Goal: Task Accomplishment & Management: Complete application form

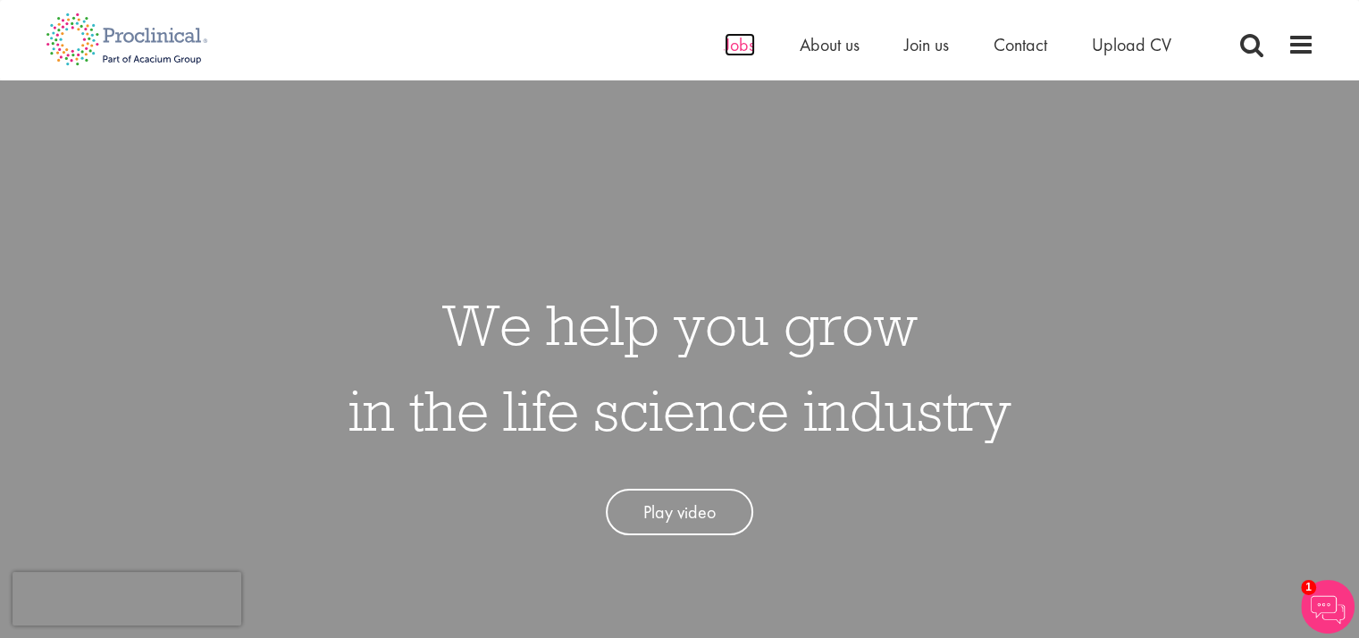
click at [738, 46] on span "Jobs" at bounding box center [739, 44] width 30 height 23
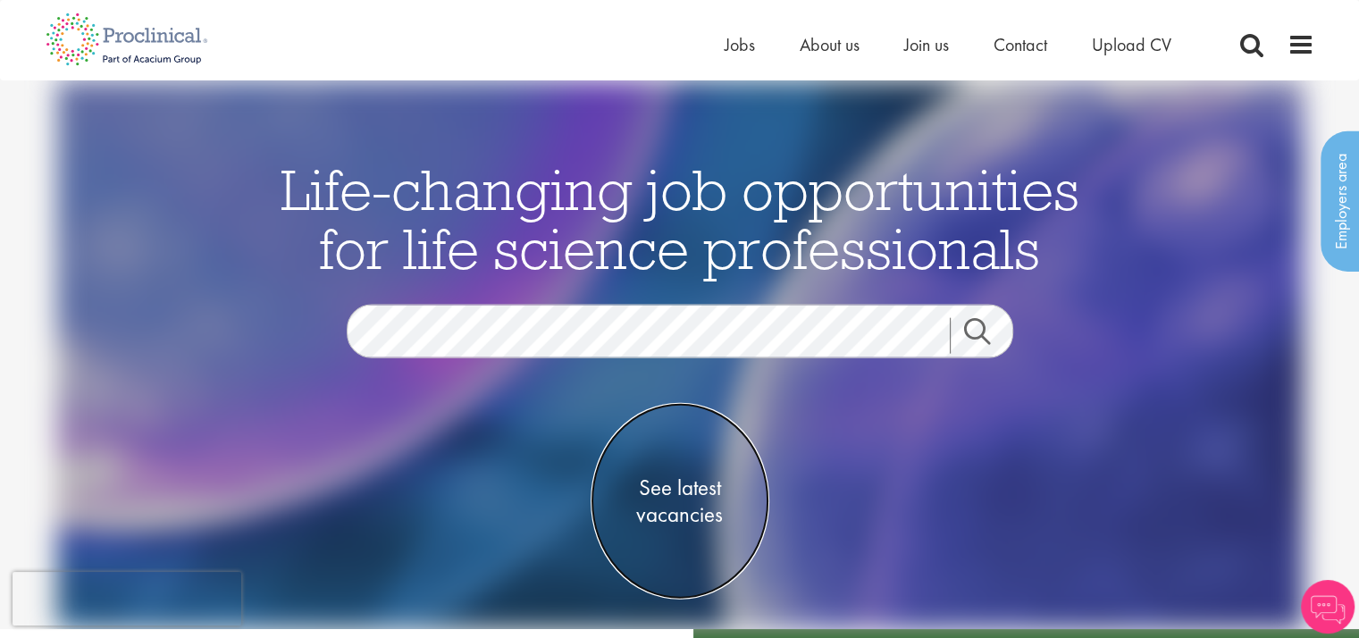
click at [671, 498] on span "See latest vacancies" at bounding box center [679, 500] width 179 height 54
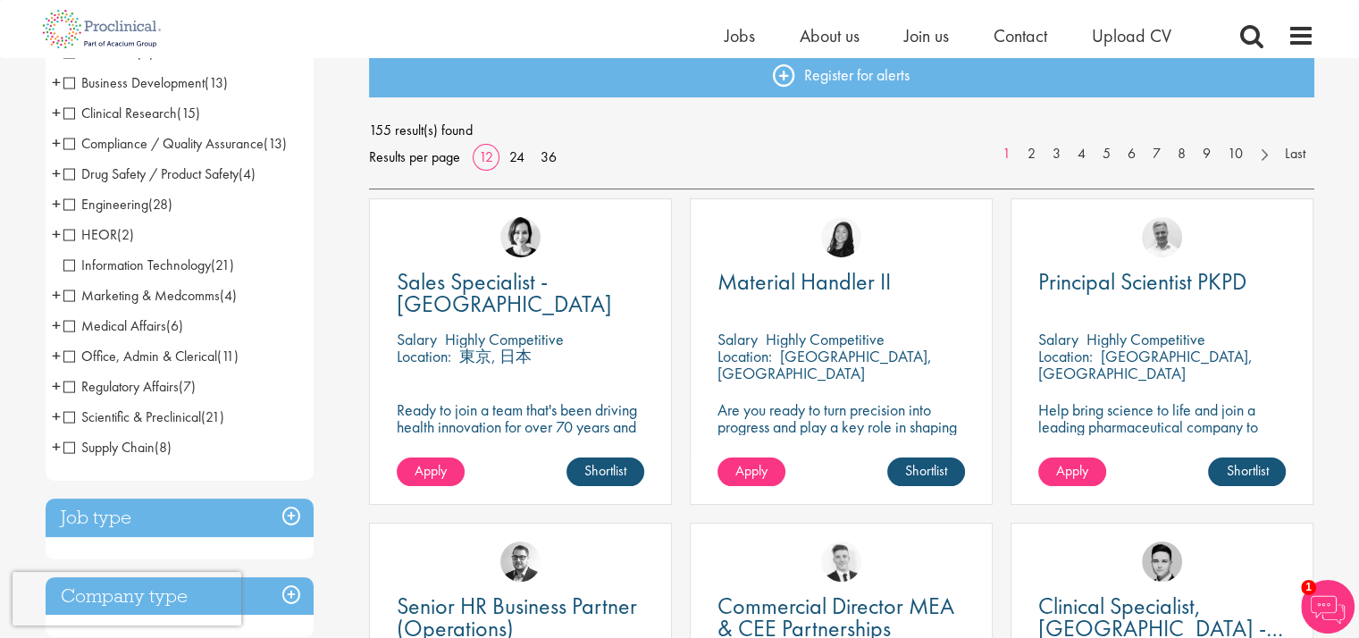
scroll to position [179, 0]
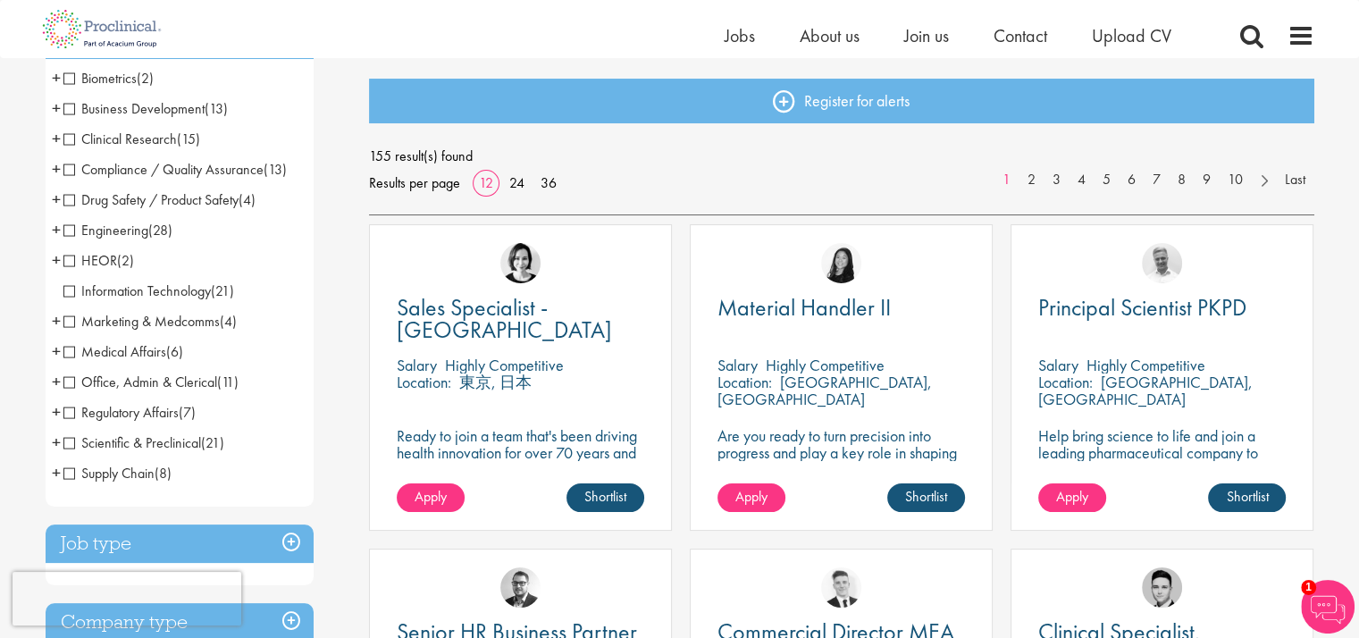
click at [70, 230] on span "Engineering" at bounding box center [105, 230] width 85 height 19
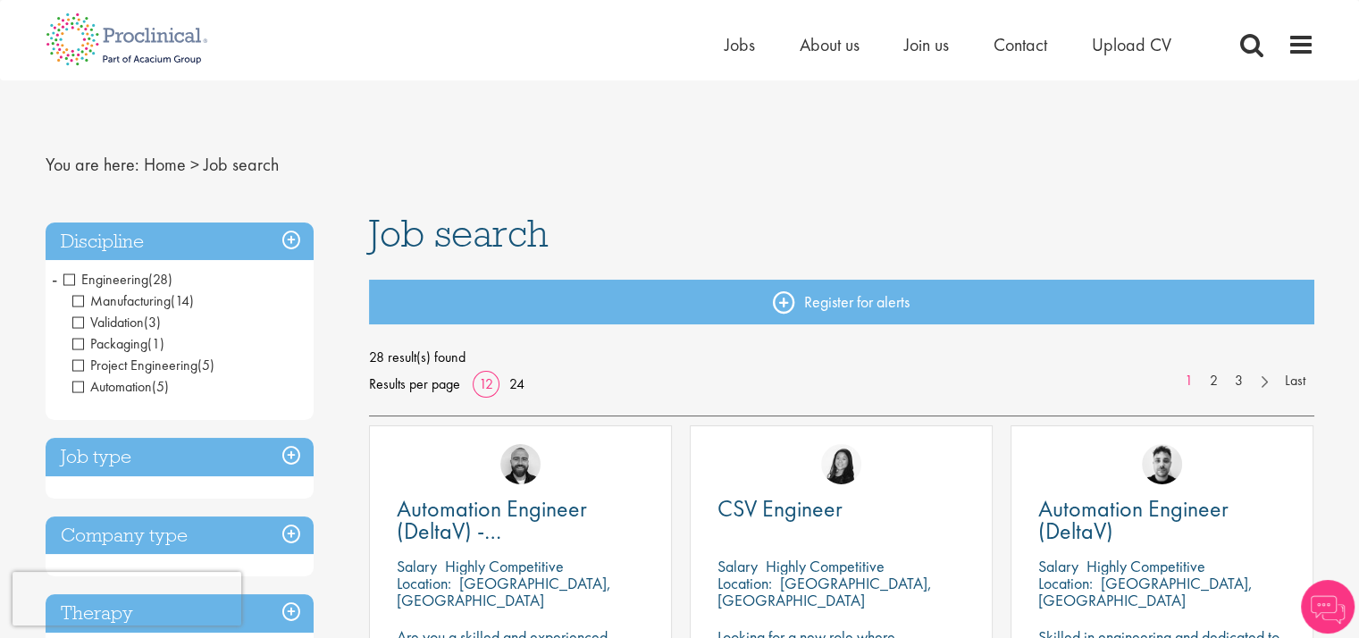
click at [78, 387] on span "Automation" at bounding box center [112, 386] width 80 height 19
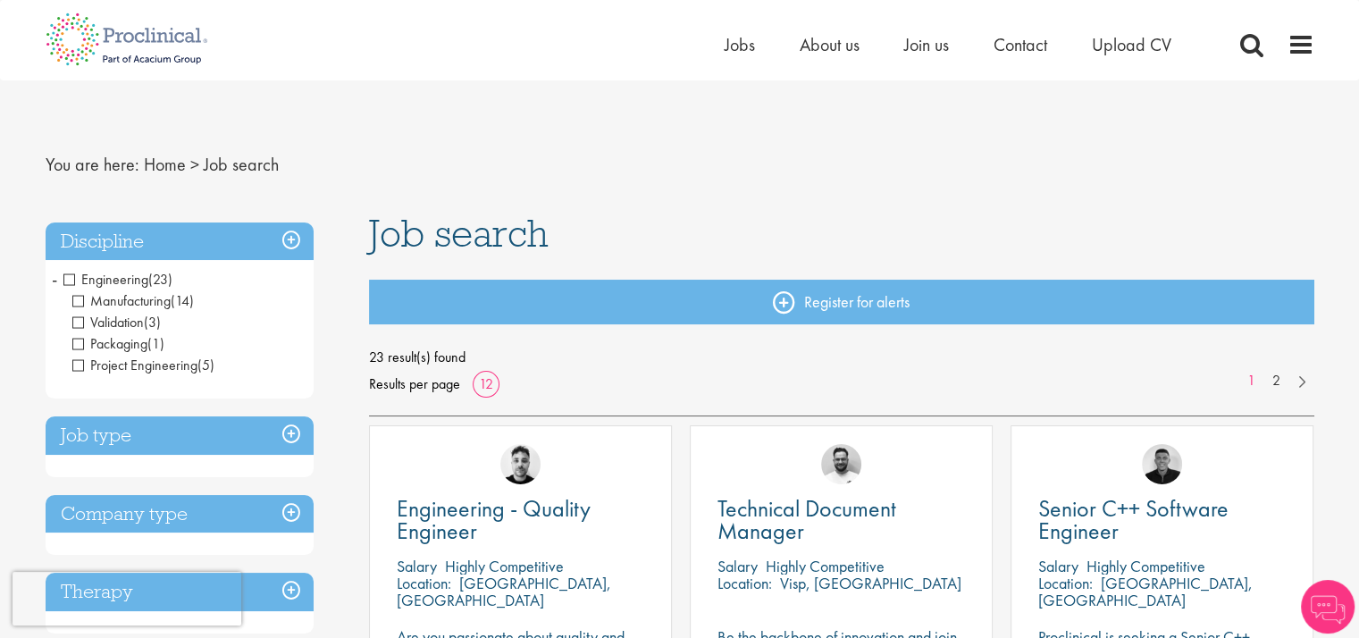
click at [80, 299] on span "Manufacturing" at bounding box center [121, 300] width 98 height 19
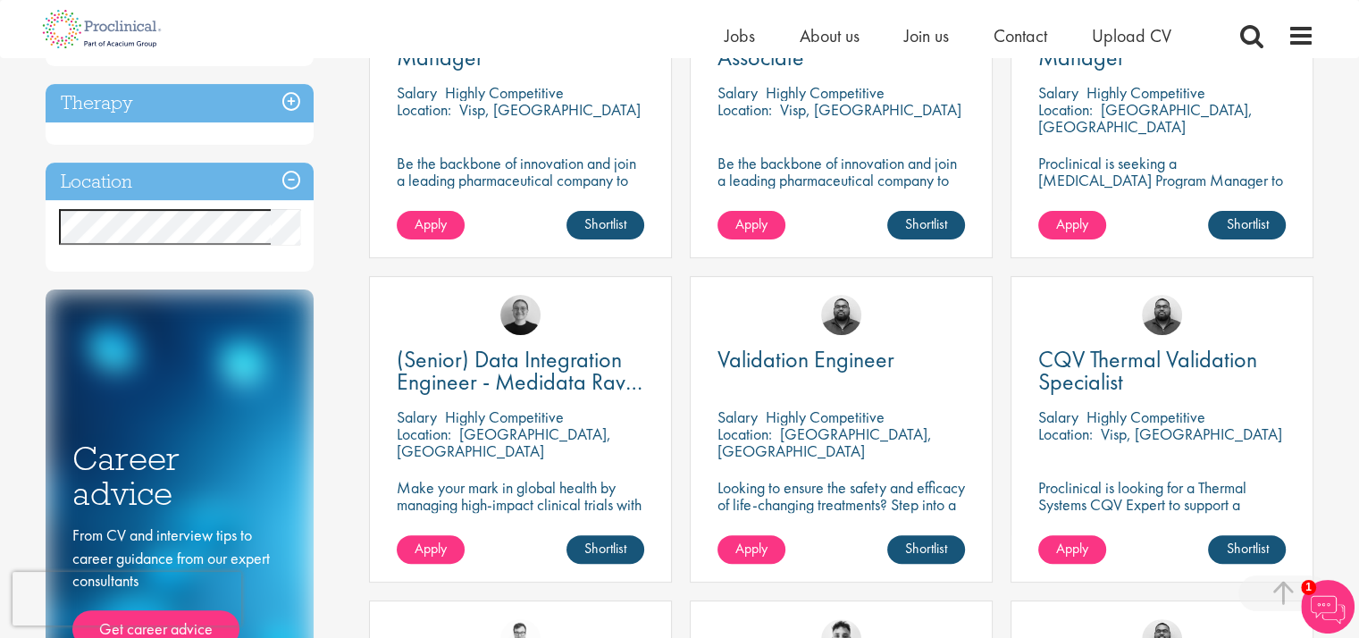
scroll to position [357, 0]
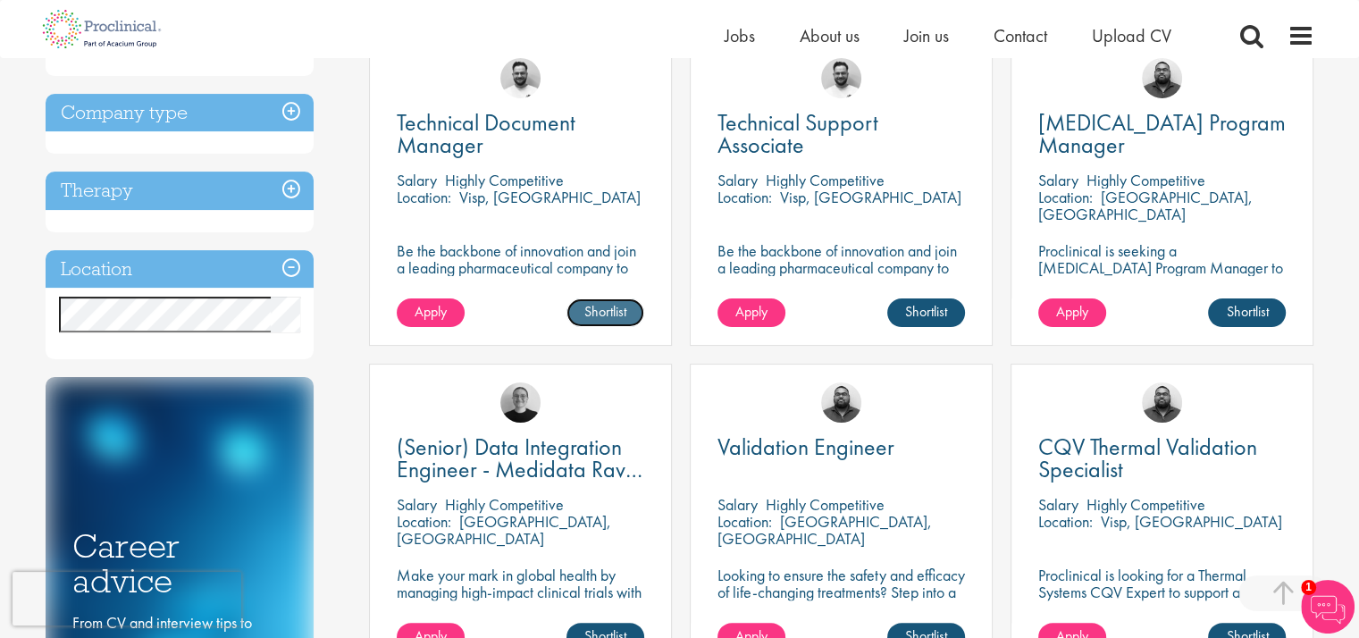
click at [597, 310] on link "Shortlist" at bounding box center [605, 312] width 78 height 29
click at [519, 192] on p "Visp, [GEOGRAPHIC_DATA]" at bounding box center [549, 197] width 181 height 21
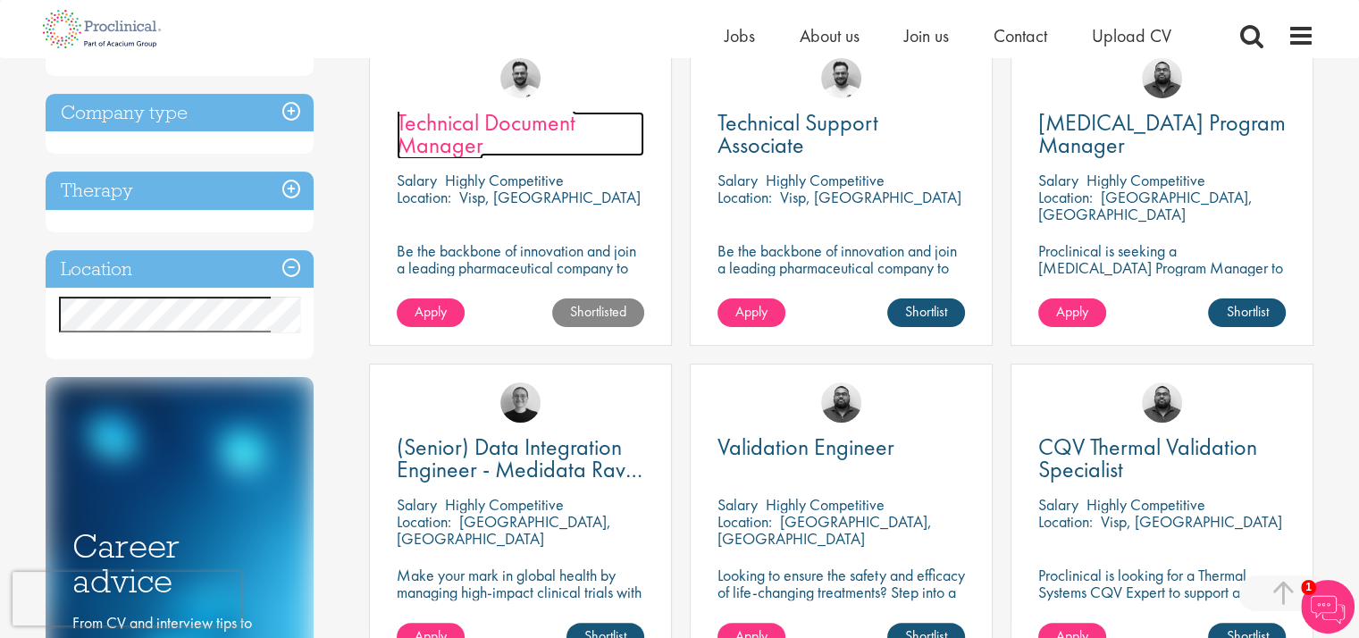
click at [493, 115] on span "Technical Document Manager" at bounding box center [486, 133] width 179 height 53
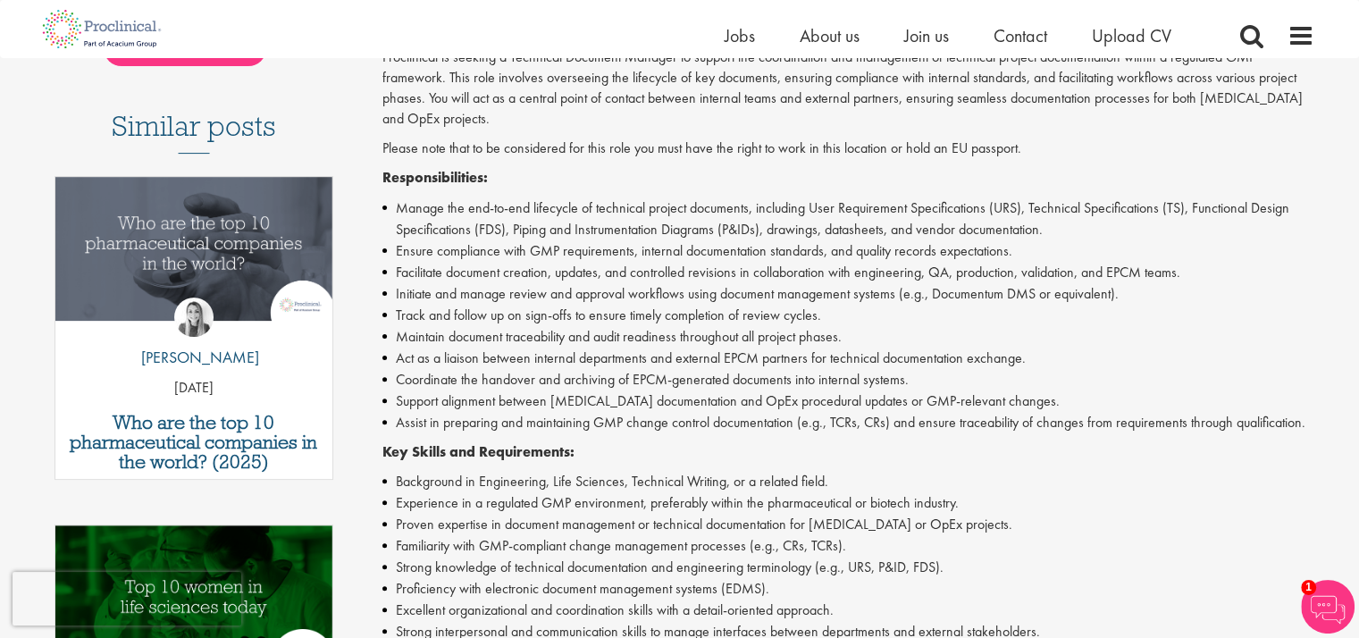
scroll to position [89, 0]
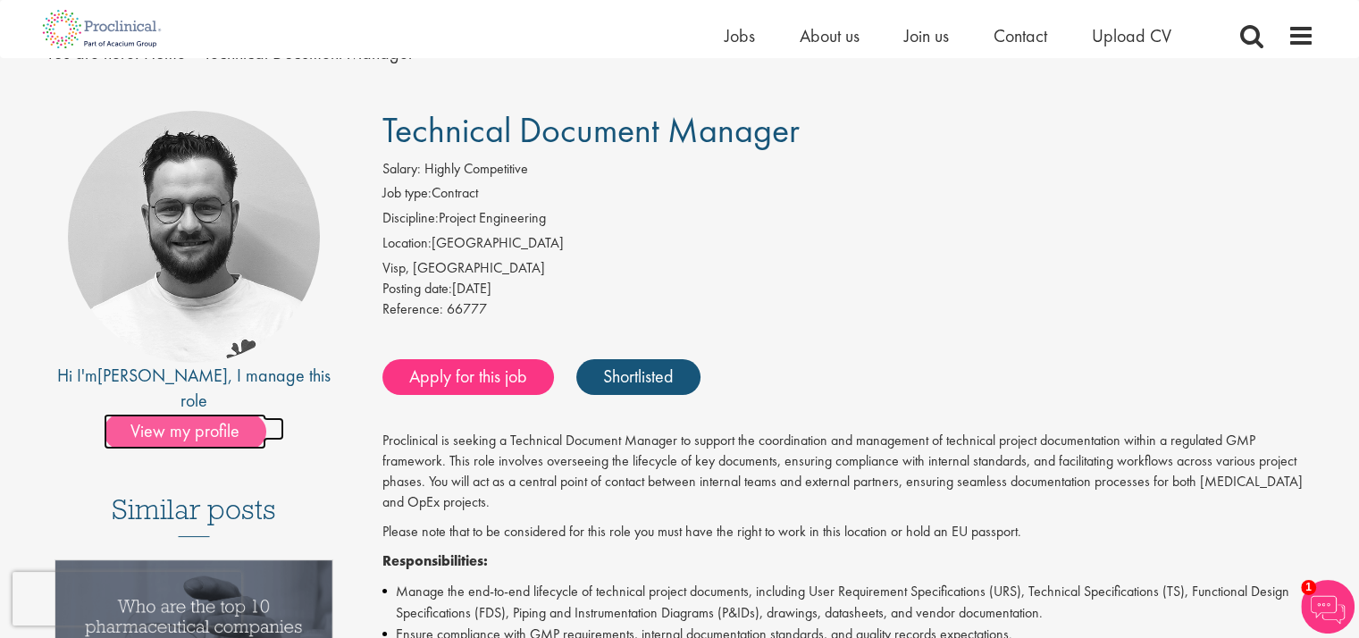
click at [204, 414] on span "View my profile" at bounding box center [185, 432] width 163 height 36
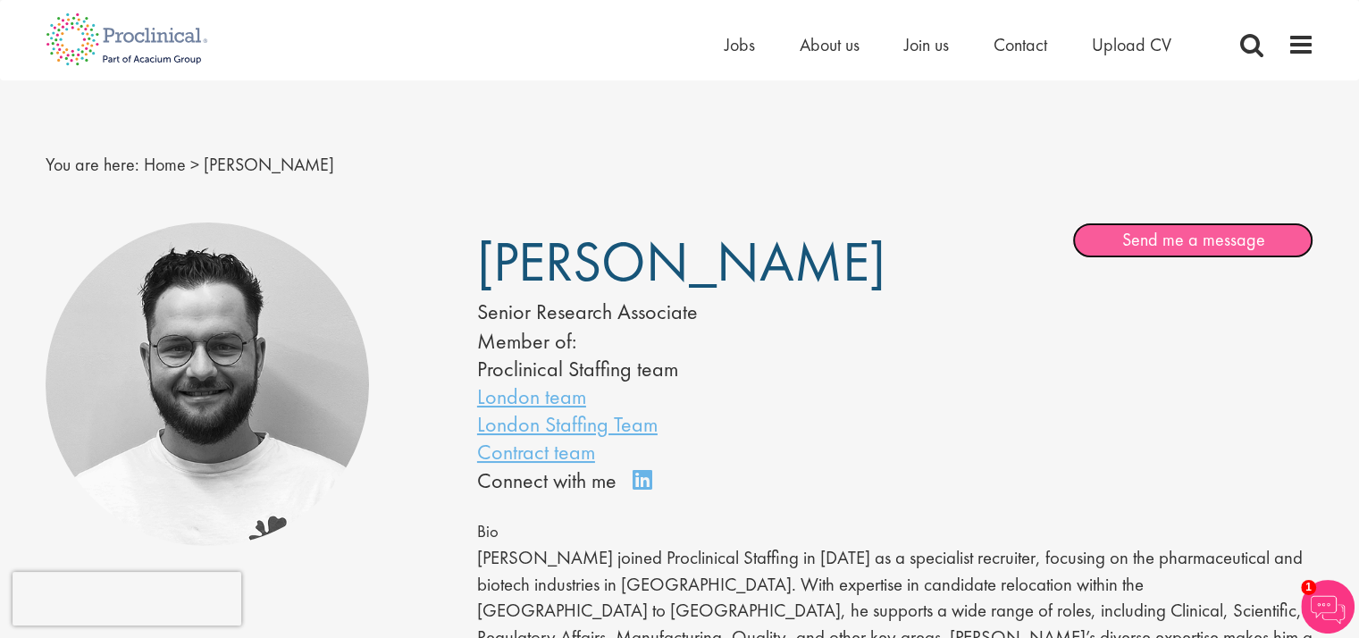
click at [1179, 239] on link "Send me a message" at bounding box center [1192, 240] width 241 height 36
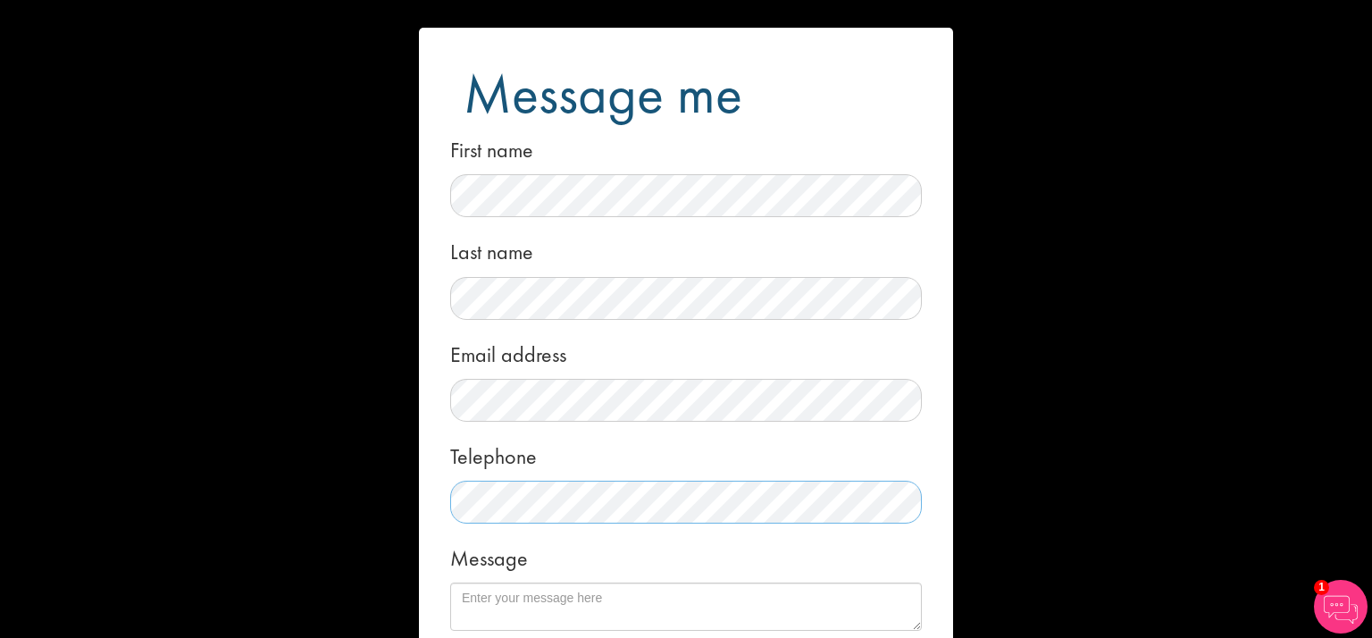
click at [0, 0] on div "Message me First name Last name Email address Telephone Message Local File Drop…" at bounding box center [0, 0] width 0 height 0
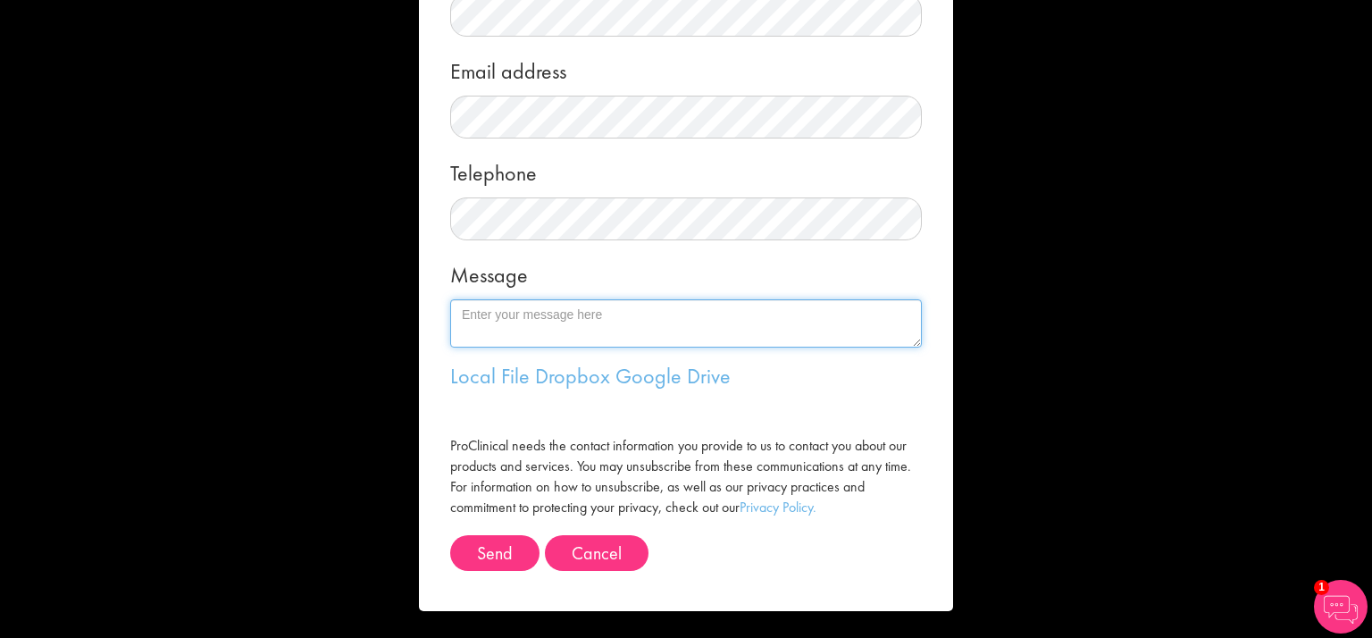
click at [582, 315] on textarea "Message" at bounding box center [686, 323] width 472 height 48
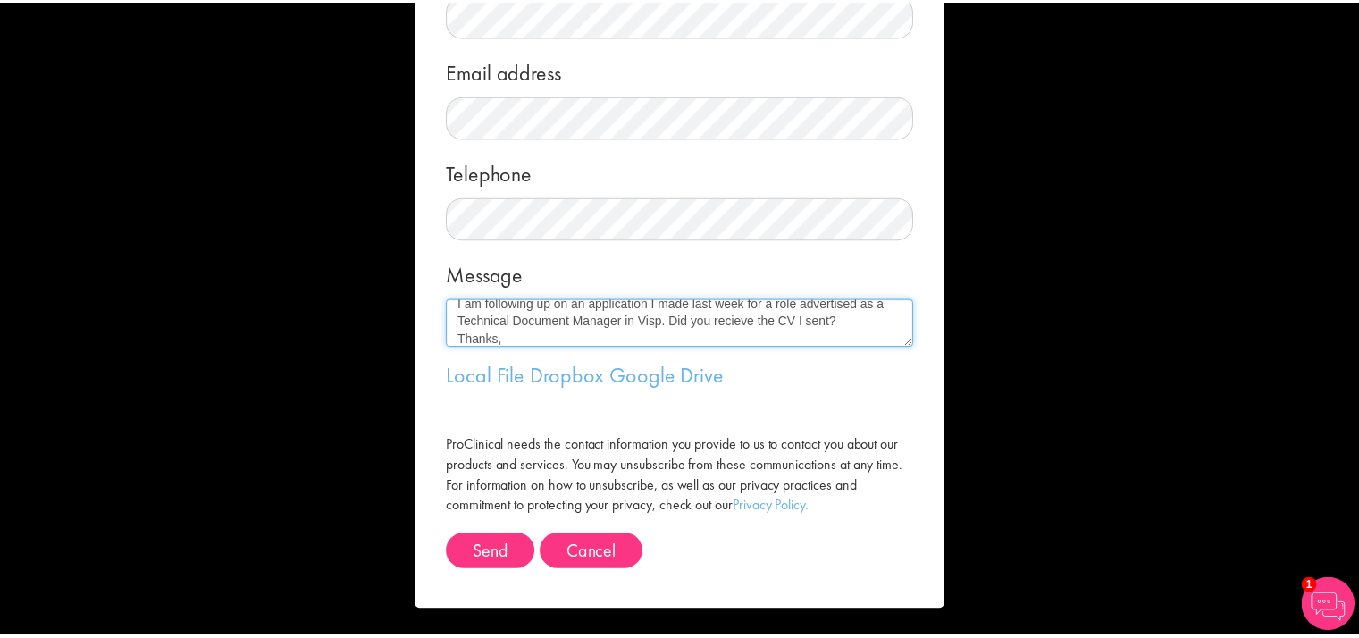
scroll to position [46, 0]
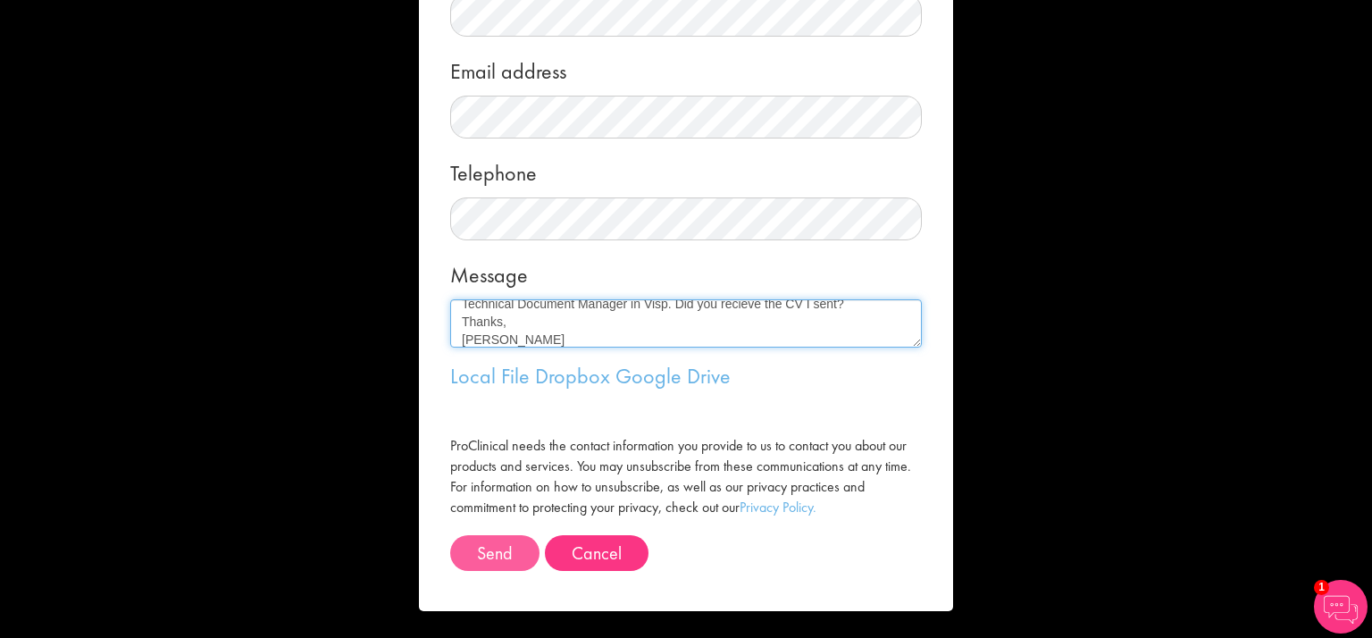
type textarea "Hi Emil, I am following up on an application I made last week for a role advert…"
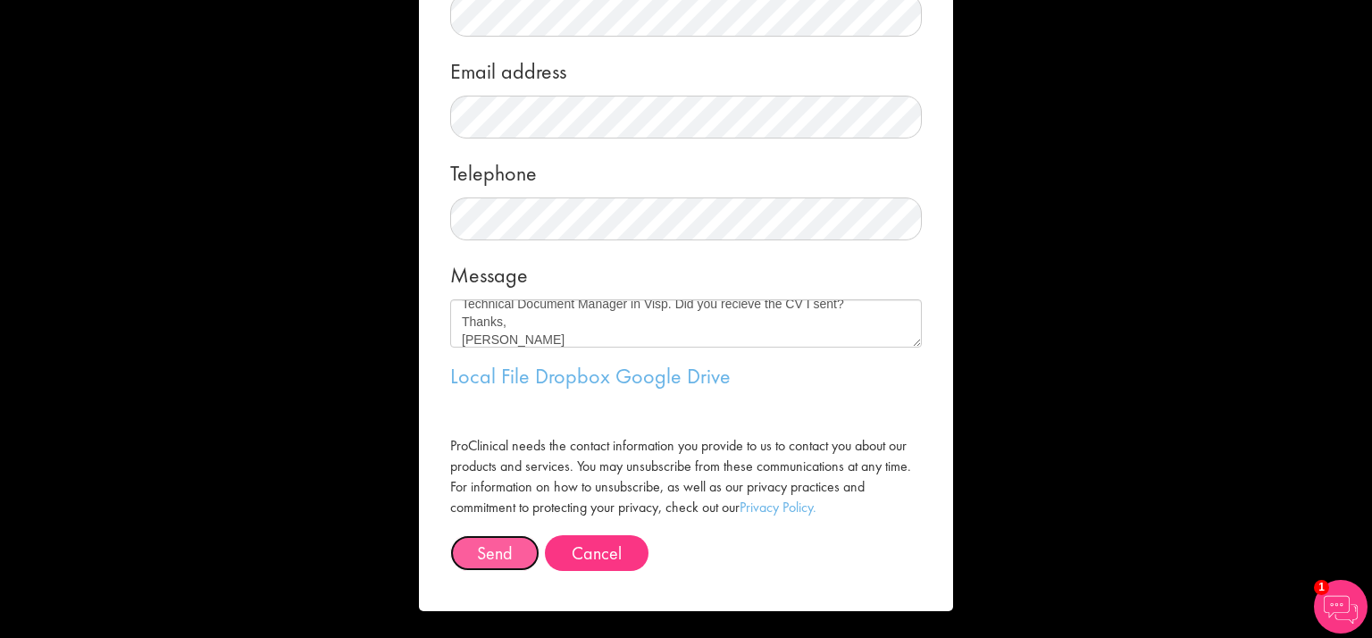
click at [483, 548] on button "Send" at bounding box center [494, 553] width 89 height 36
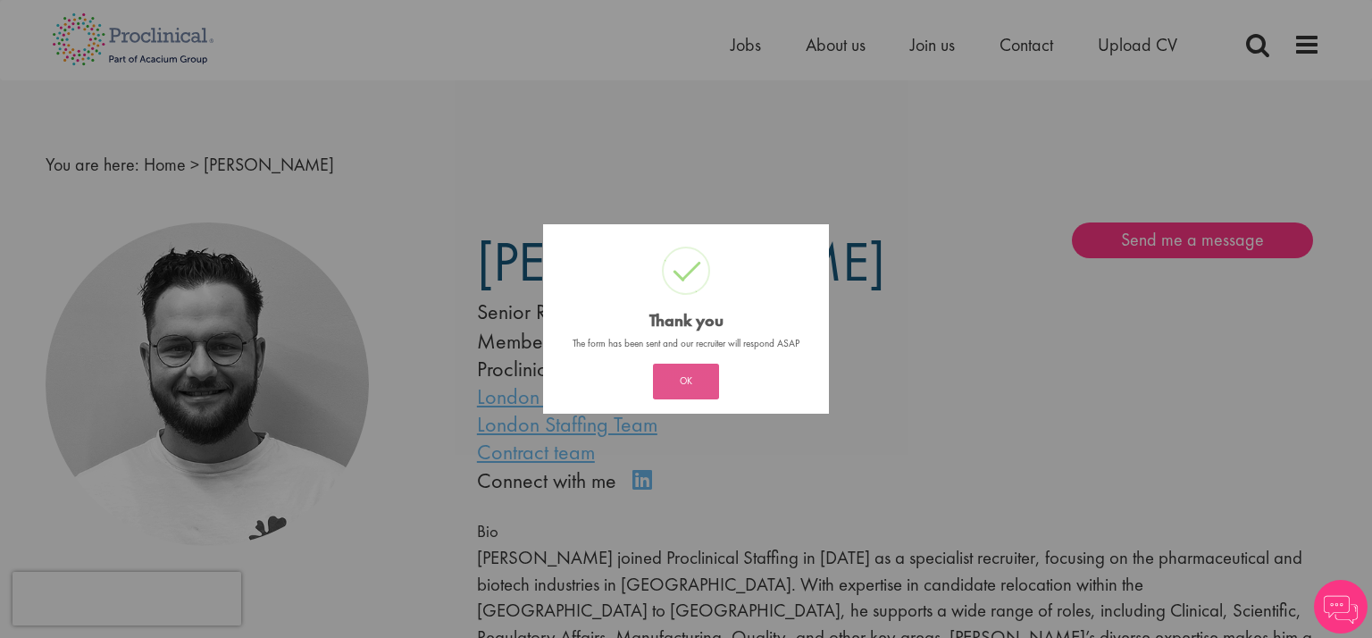
click at [694, 383] on button "OK" at bounding box center [686, 382] width 66 height 36
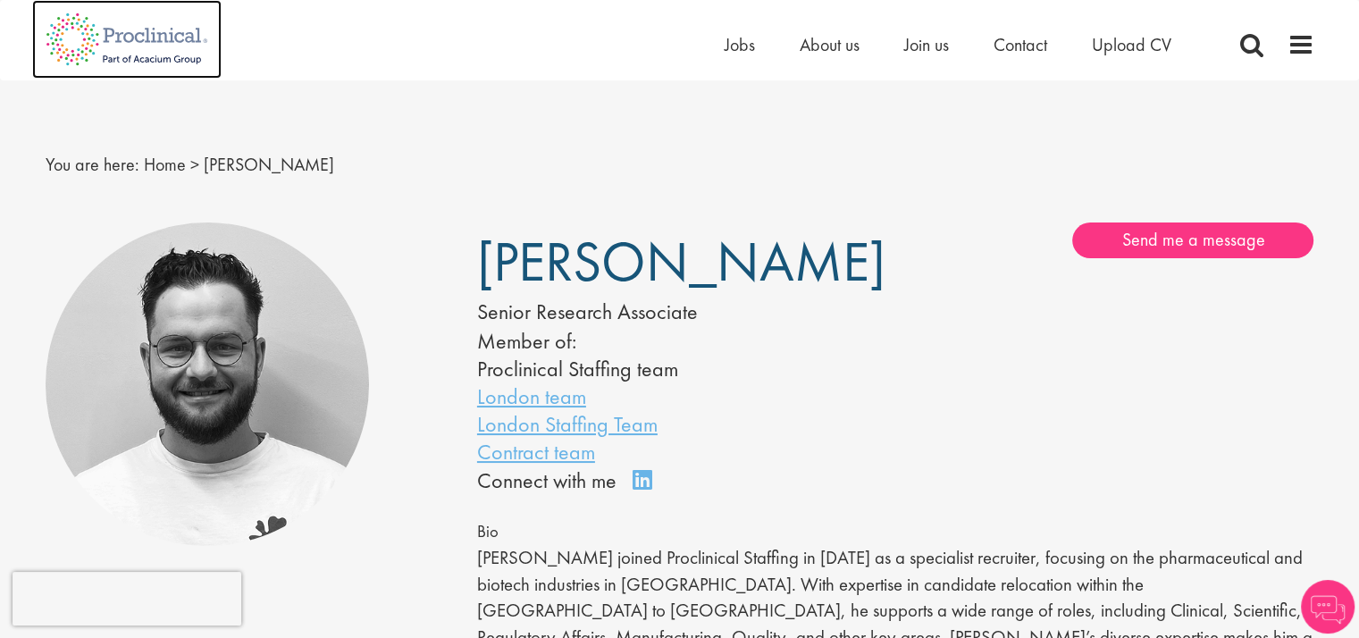
click at [150, 40] on img at bounding box center [126, 39] width 189 height 79
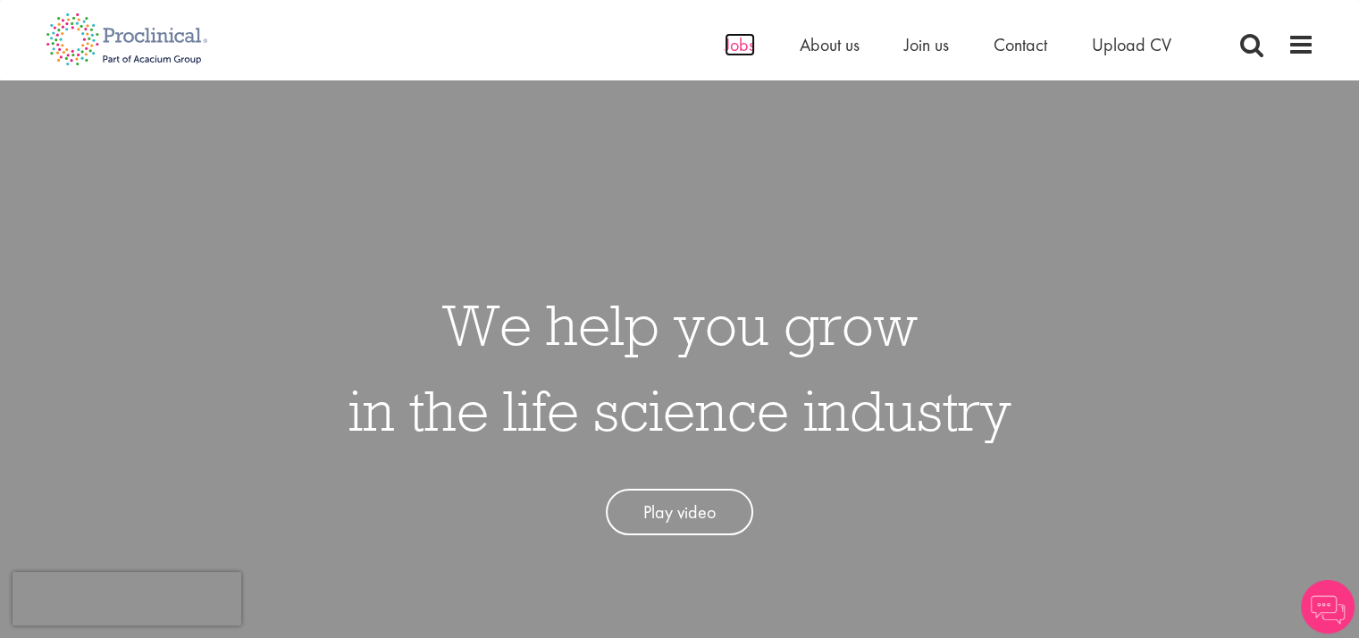
click at [738, 46] on span "Jobs" at bounding box center [739, 44] width 30 height 23
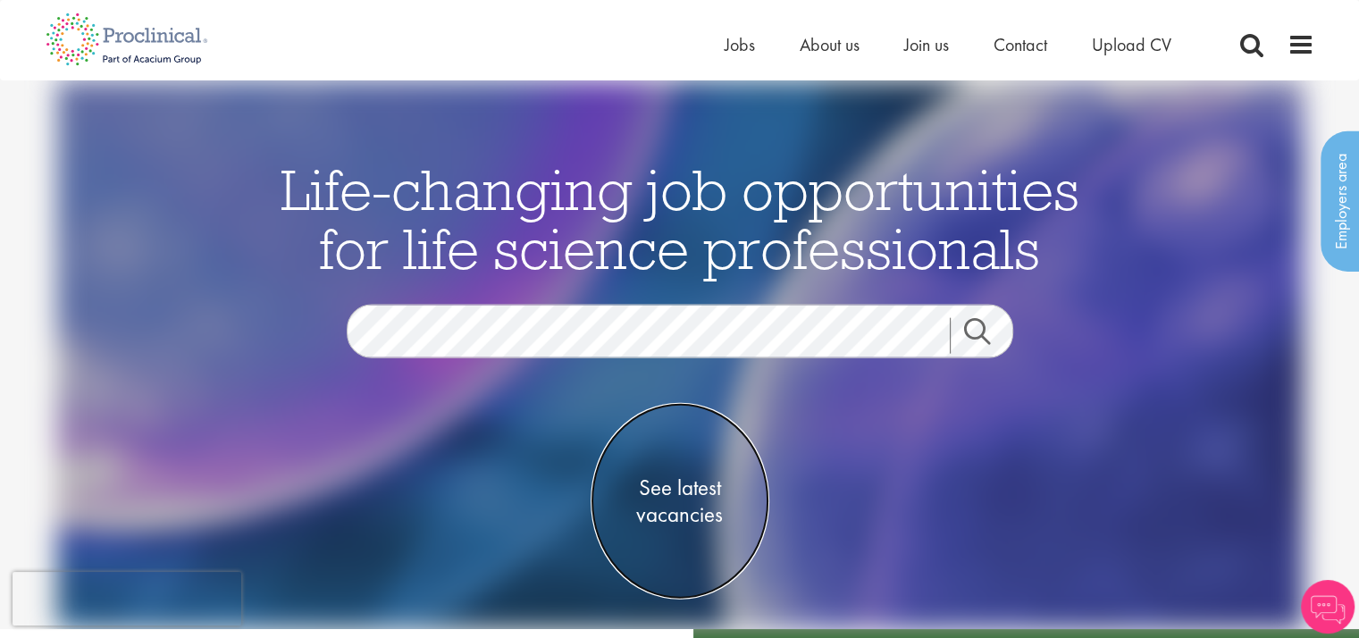
click at [692, 493] on span "See latest vacancies" at bounding box center [679, 500] width 179 height 54
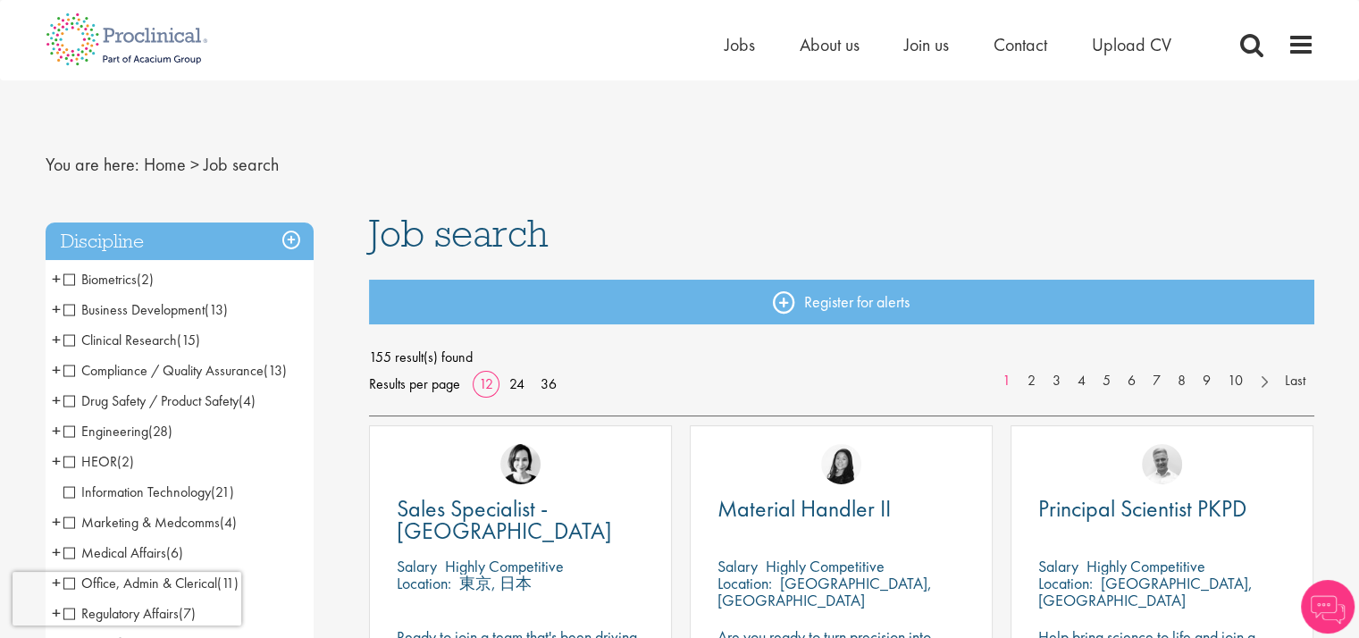
click at [69, 370] on span "Compliance / Quality Assurance" at bounding box center [163, 370] width 200 height 19
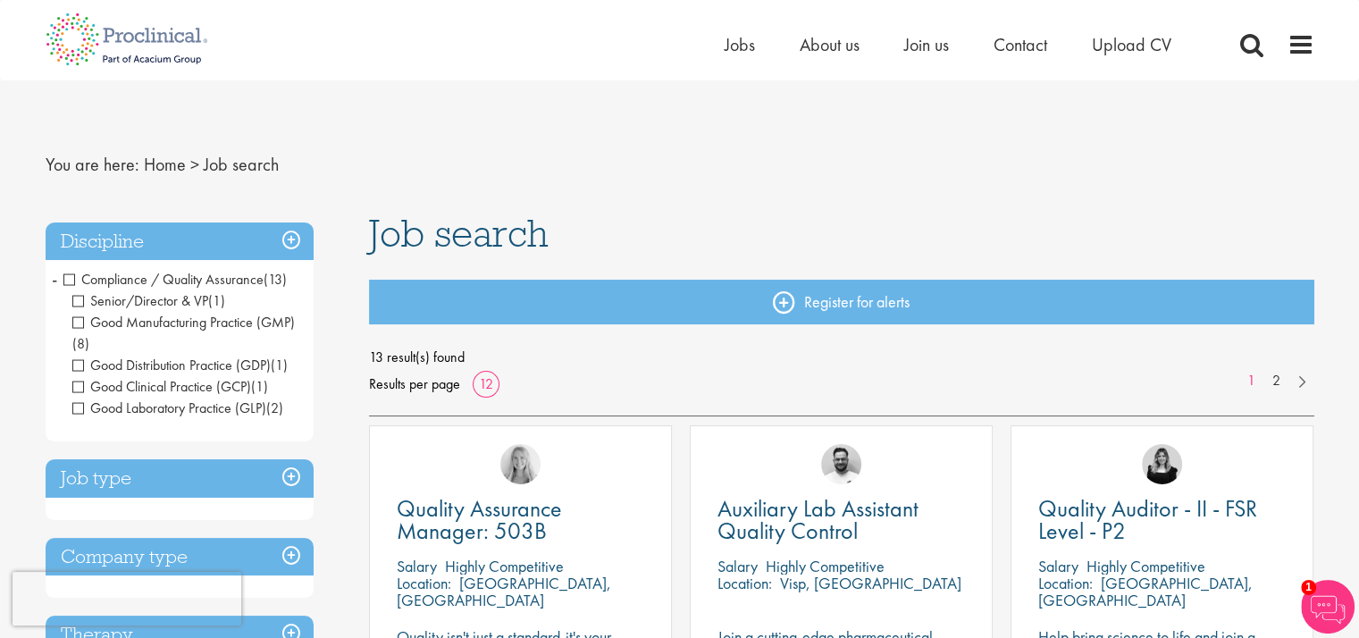
click at [288, 240] on h3 "Discipline" at bounding box center [180, 241] width 268 height 38
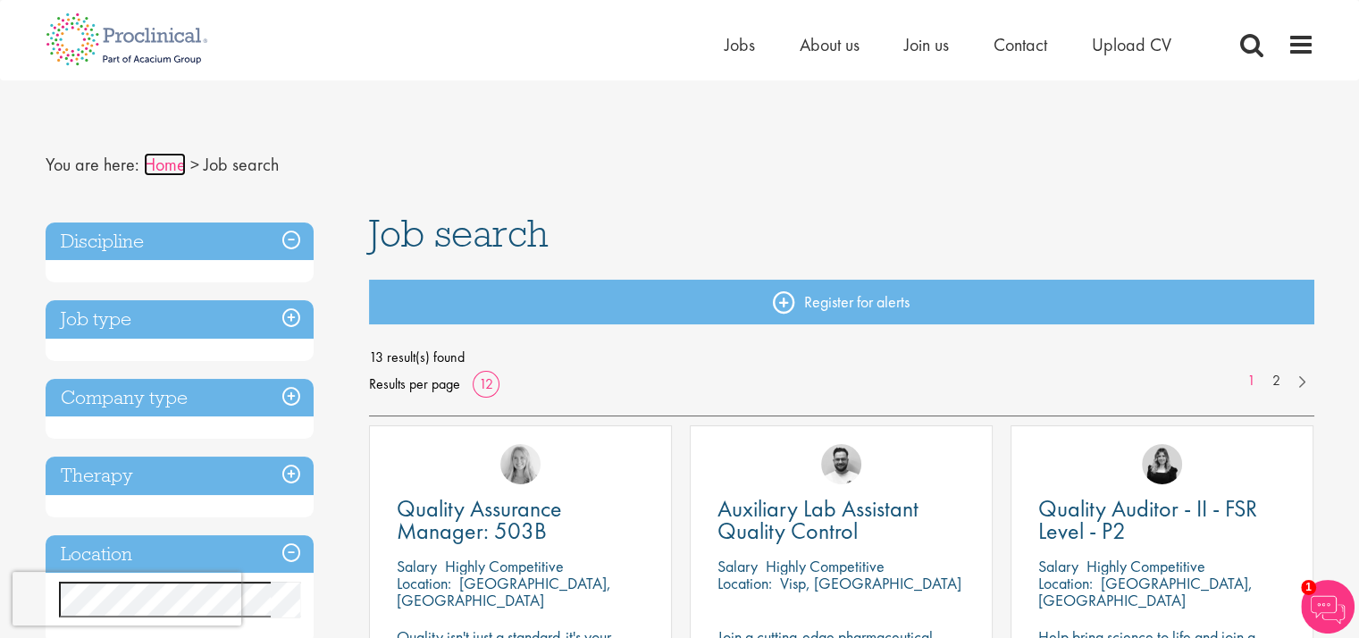
click at [159, 166] on link "Home" at bounding box center [165, 164] width 42 height 23
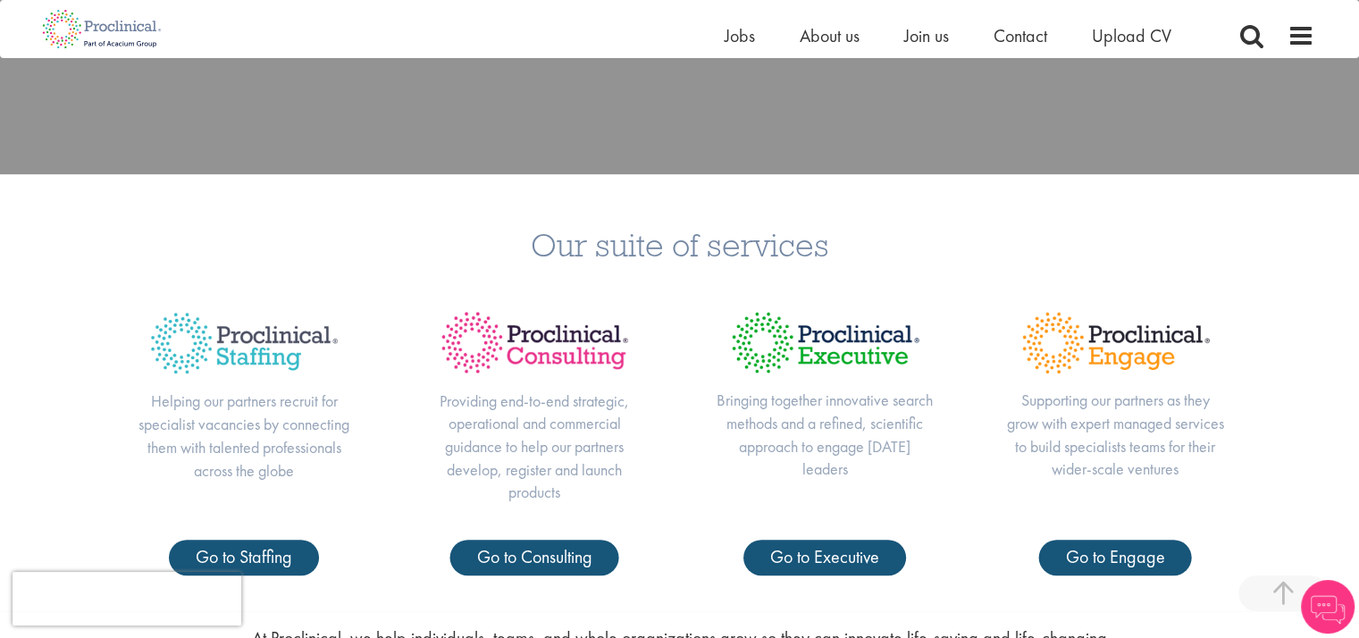
scroll to position [625, 0]
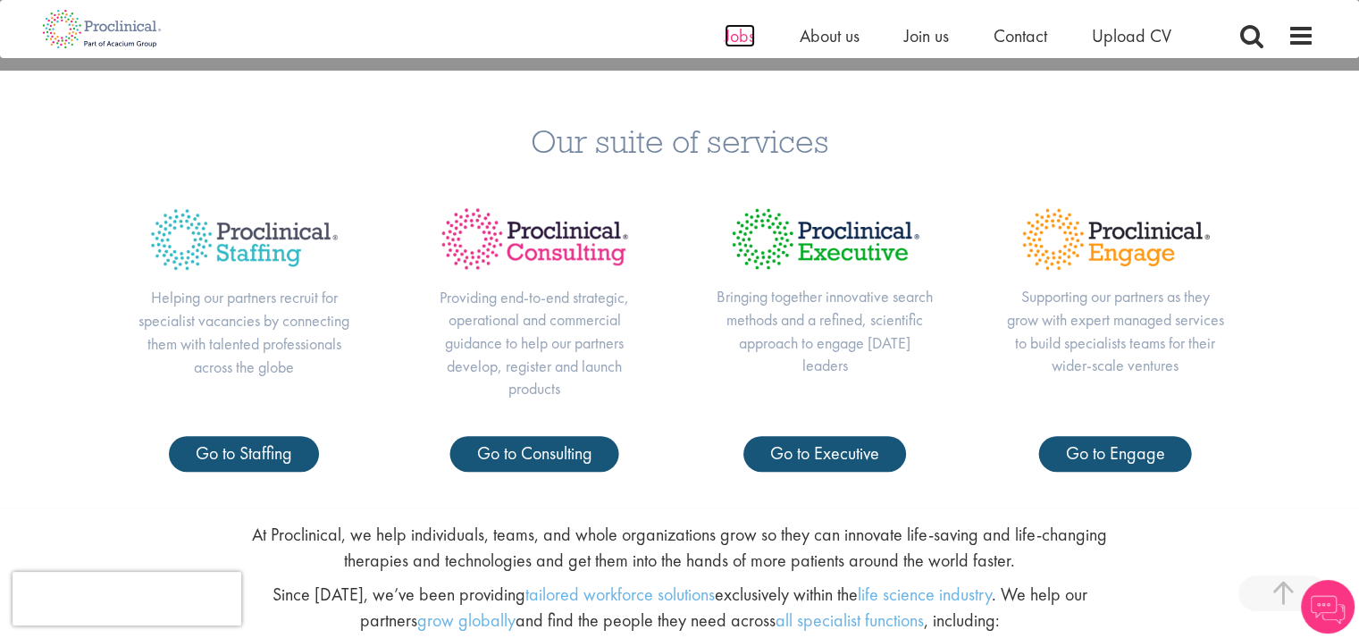
click at [739, 38] on span "Jobs" at bounding box center [739, 35] width 30 height 23
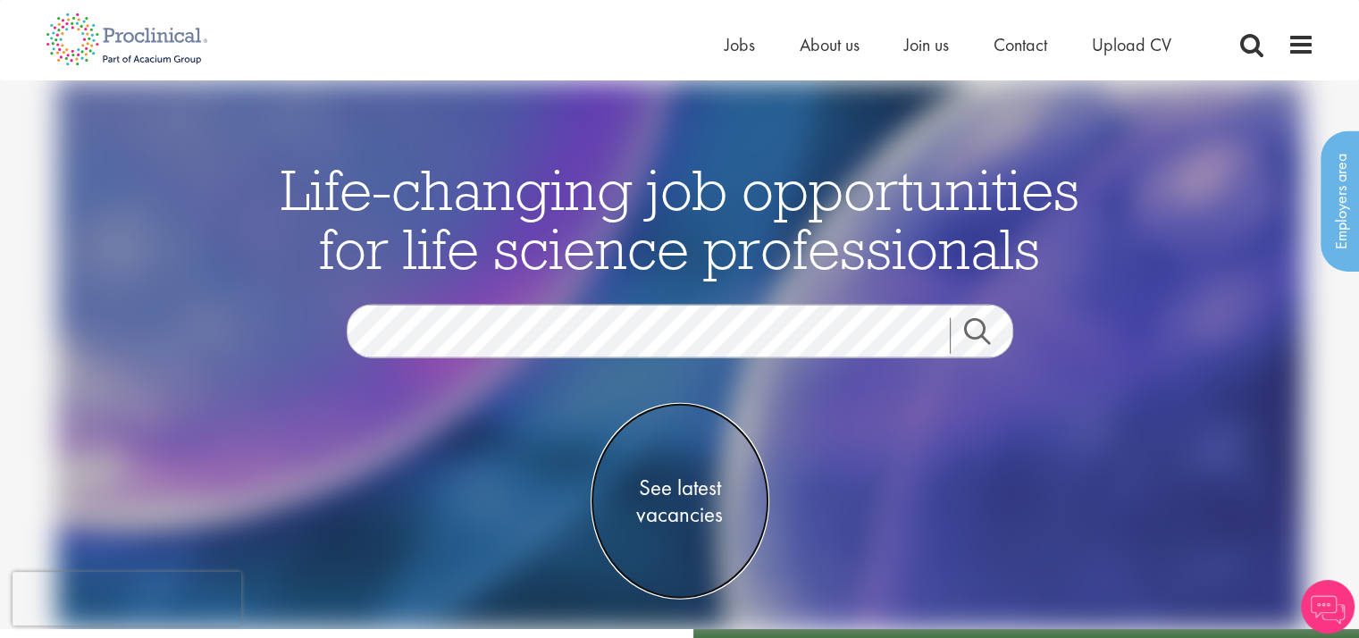
click at [675, 500] on span "See latest vacancies" at bounding box center [679, 500] width 179 height 54
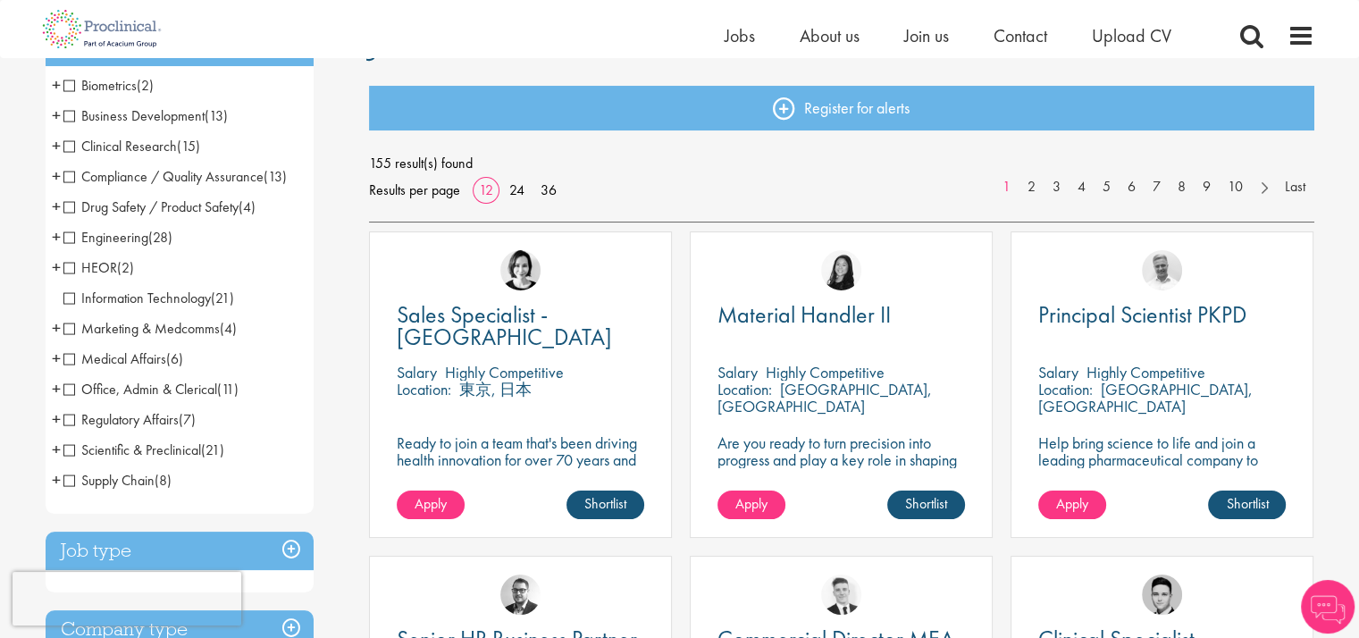
scroll to position [179, 0]
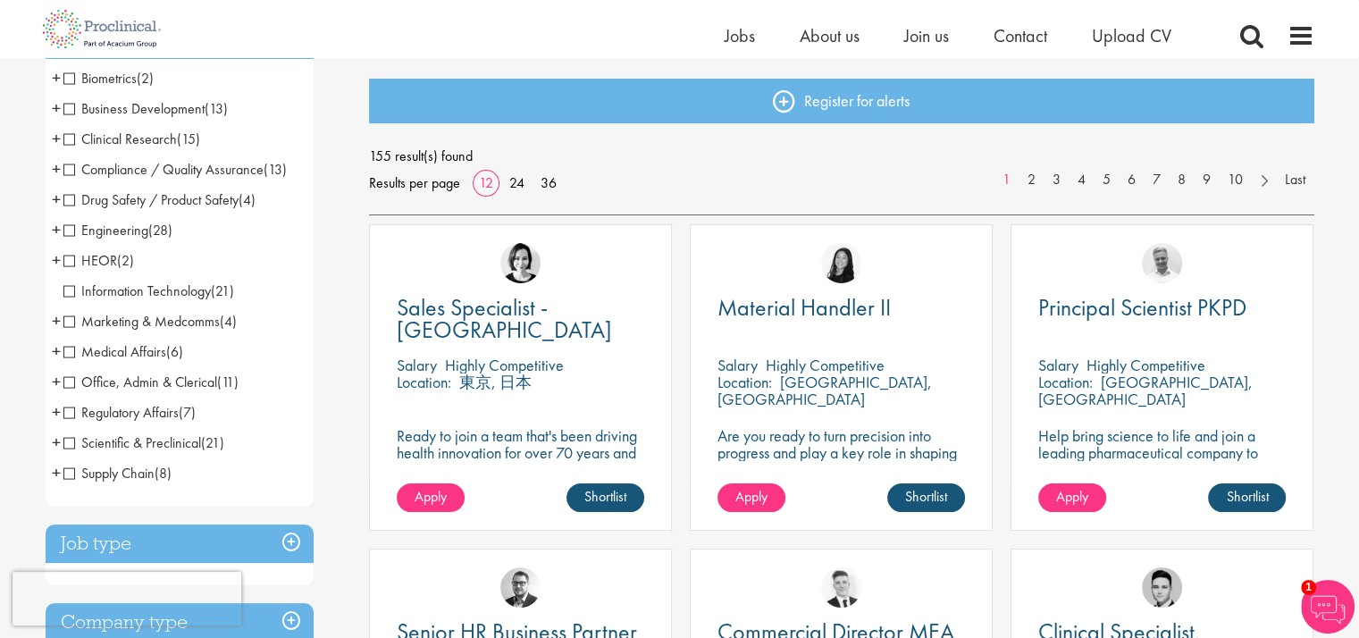
click at [69, 231] on span "Engineering" at bounding box center [105, 230] width 85 height 19
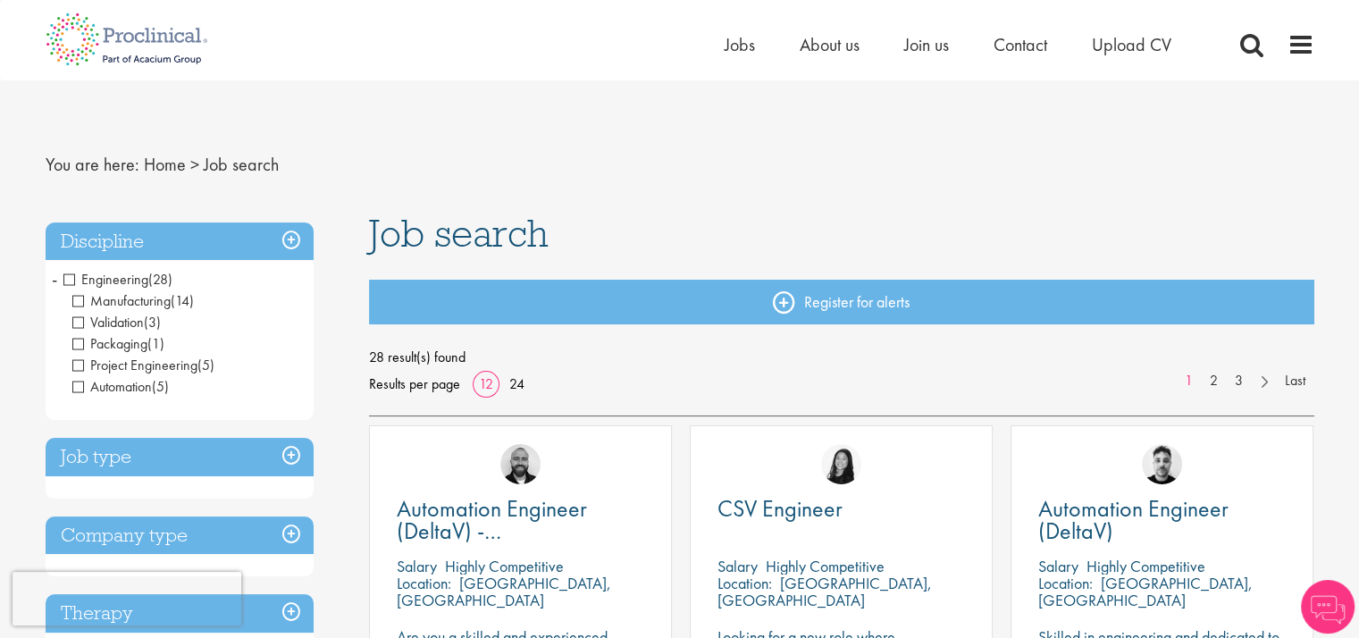
click at [79, 386] on span "Automation" at bounding box center [112, 386] width 80 height 19
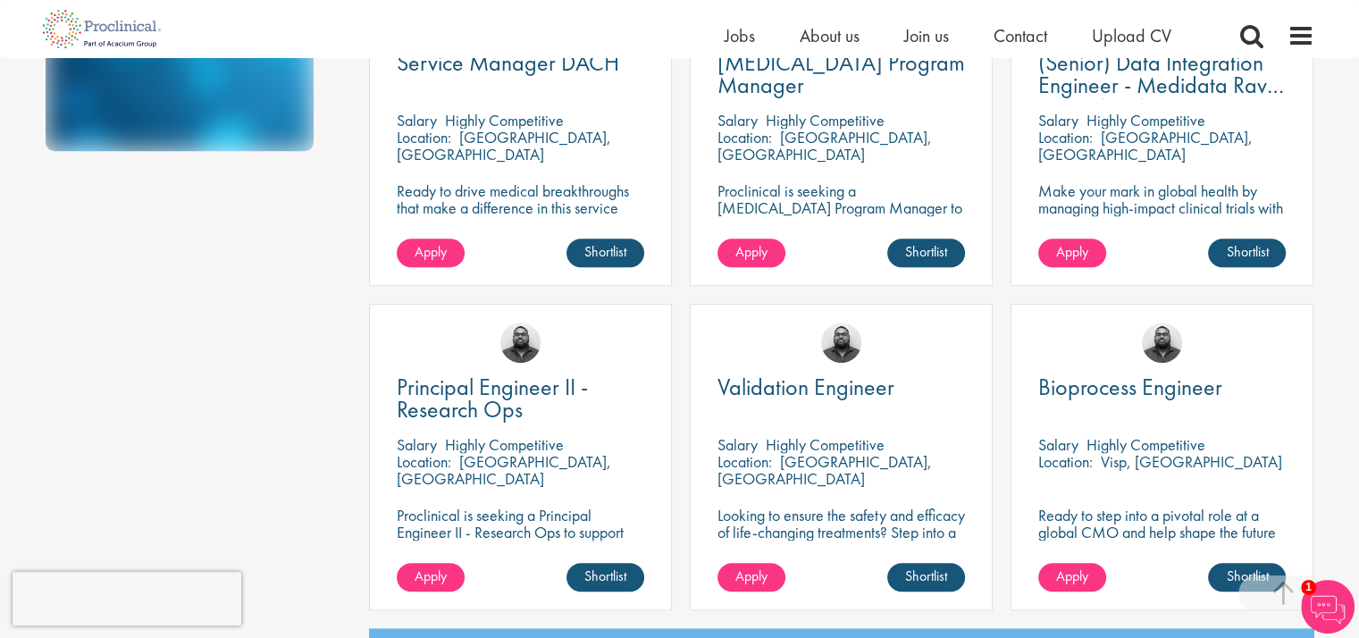
scroll to position [1251, 0]
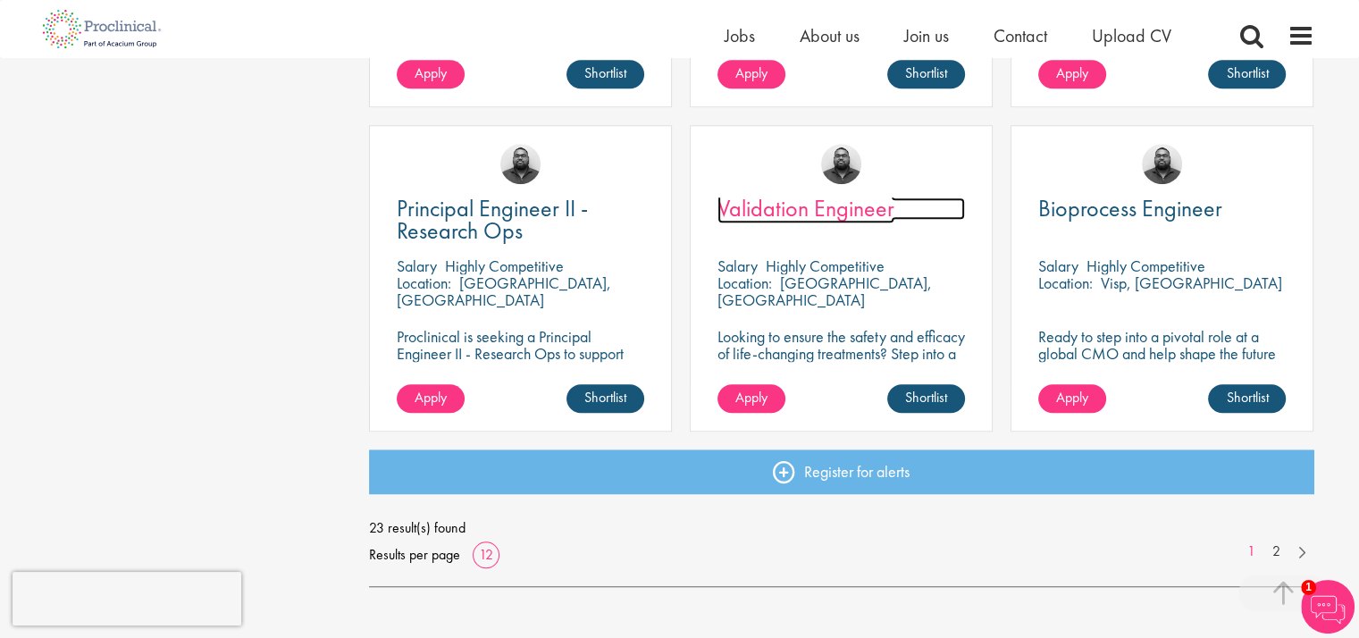
click at [772, 201] on span "Validation Engineer" at bounding box center [805, 208] width 177 height 30
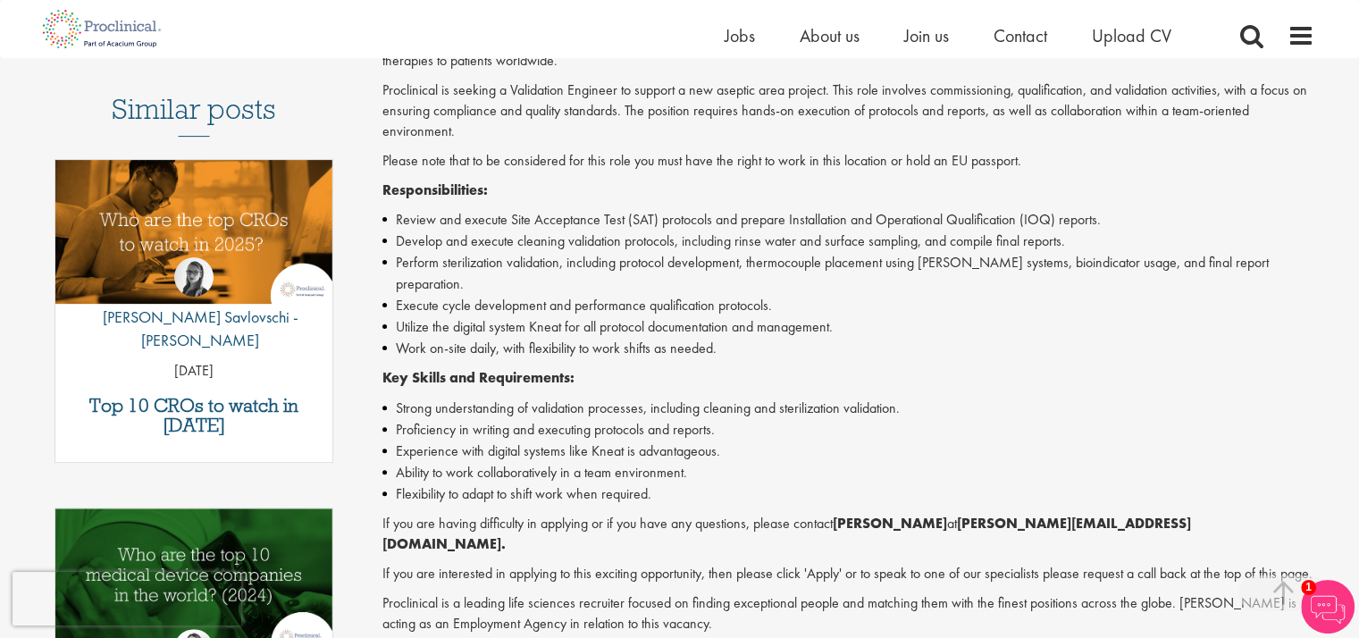
scroll to position [447, 0]
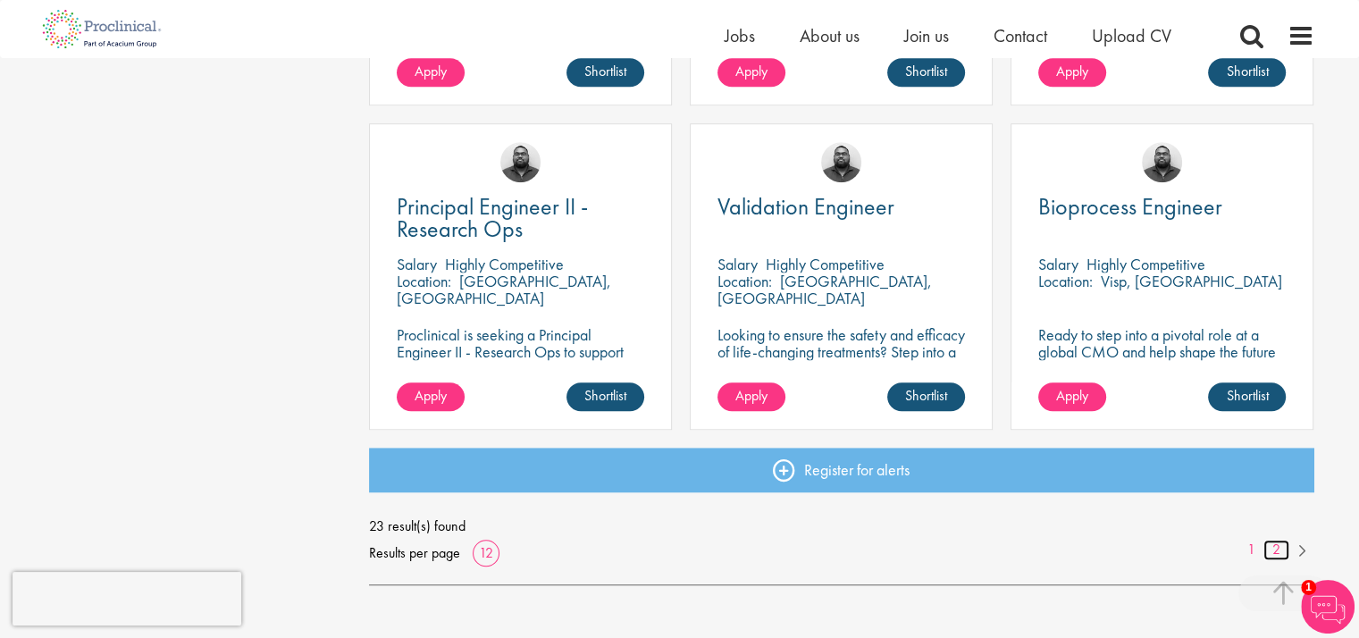
click at [1279, 555] on link "2" at bounding box center [1276, 550] width 26 height 21
